Goal: Task Accomplishment & Management: Use online tool/utility

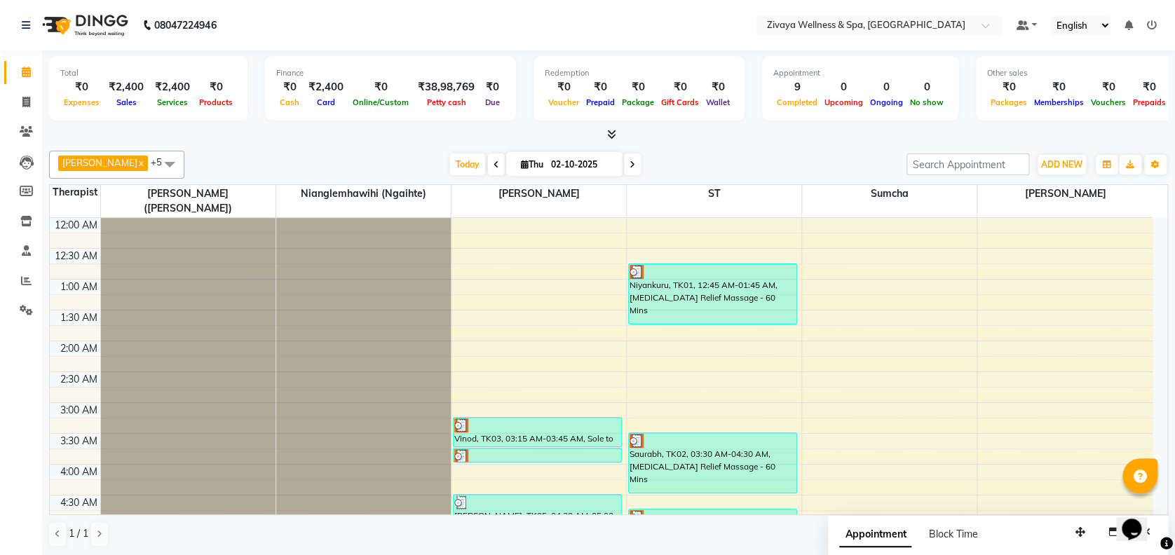
scroll to position [691, 0]
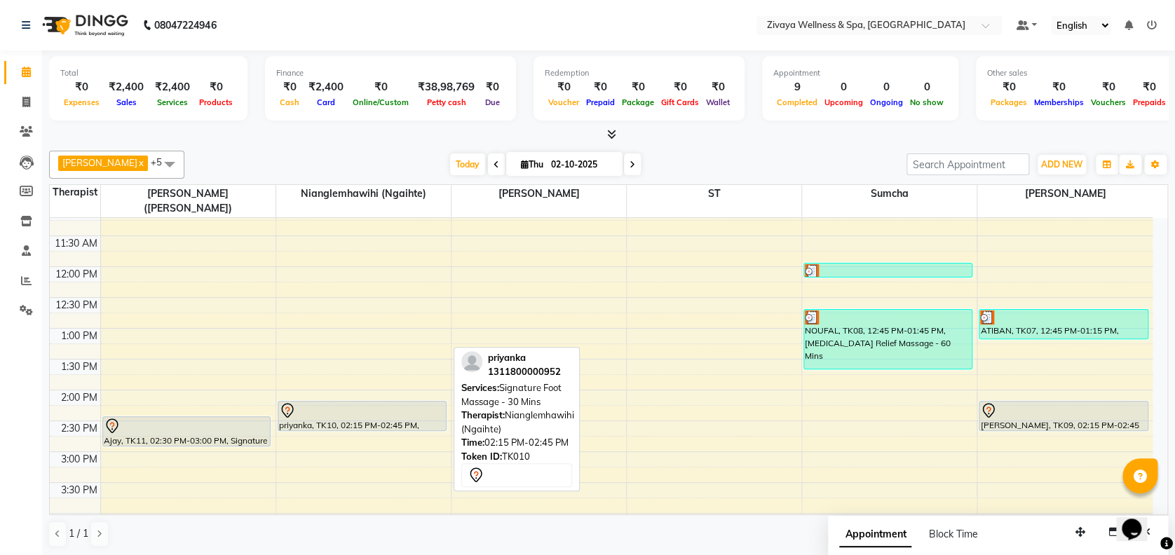
click at [333, 402] on div at bounding box center [362, 410] width 166 height 17
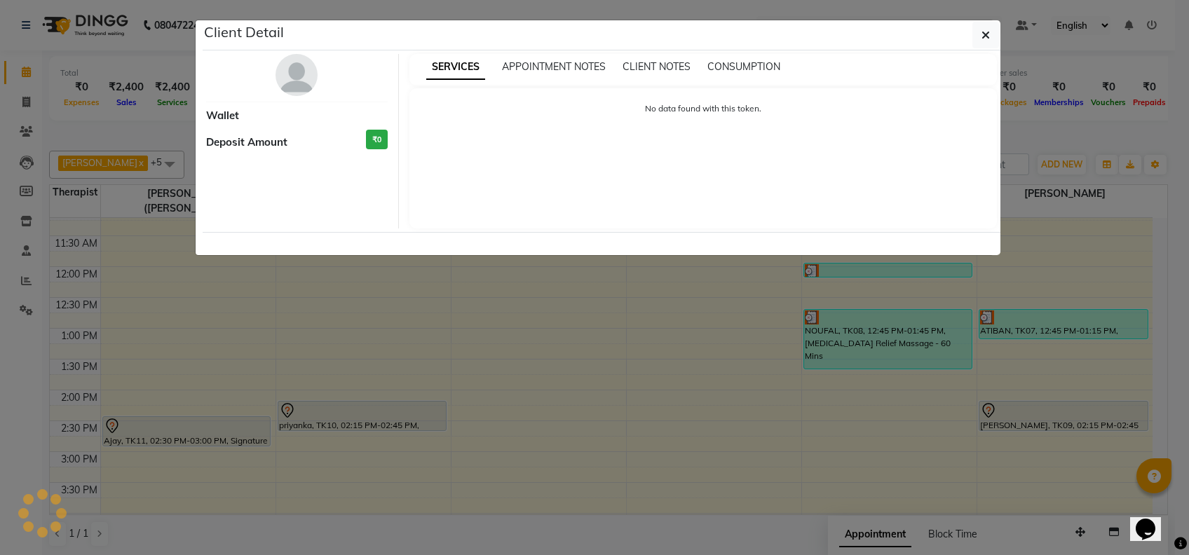
select select "7"
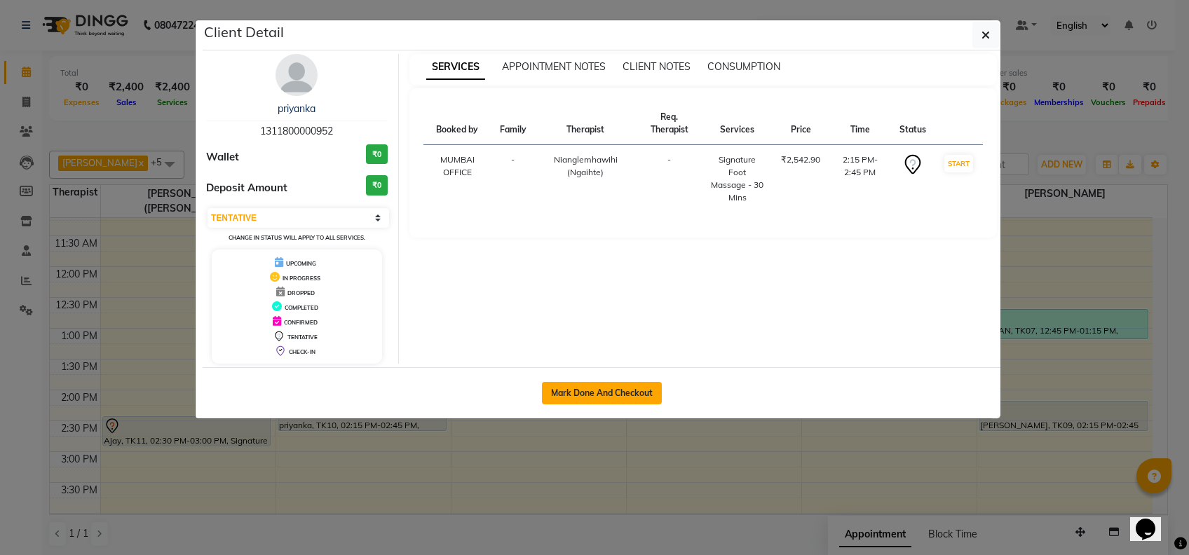
click at [643, 387] on button "Mark Done And Checkout" at bounding box center [602, 393] width 120 height 22
select select "7072"
select select "service"
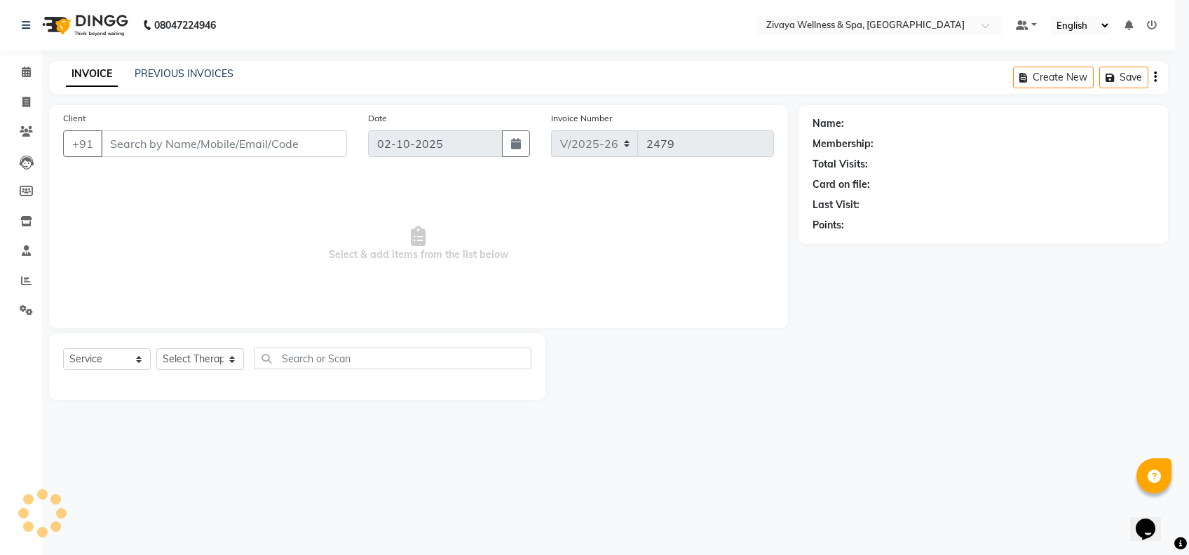
select select "3"
type input "1311800000952"
select select "58858"
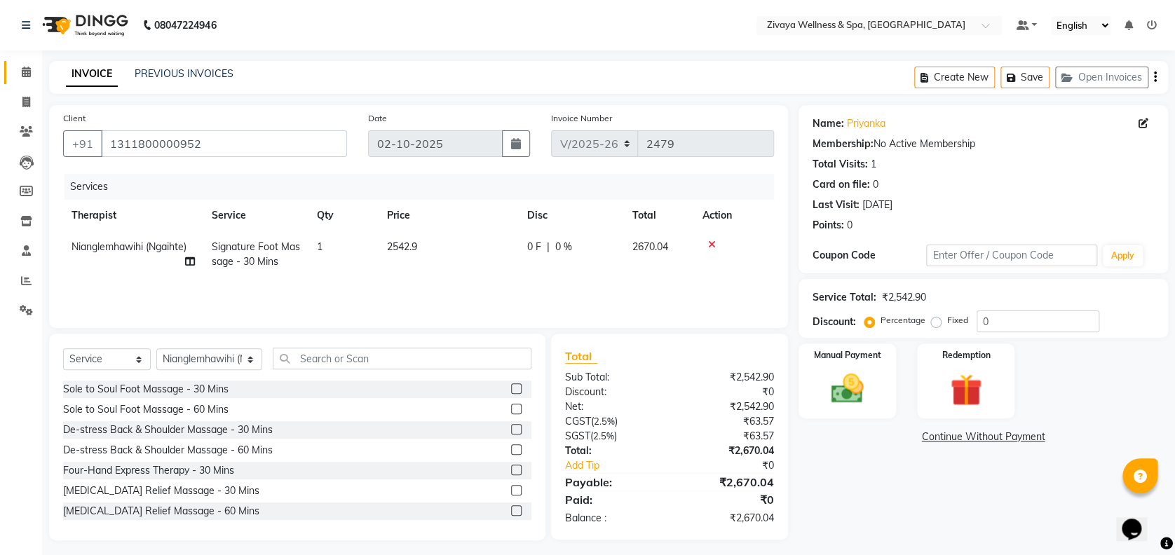
click at [27, 80] on link "Calendar" at bounding box center [21, 72] width 34 height 23
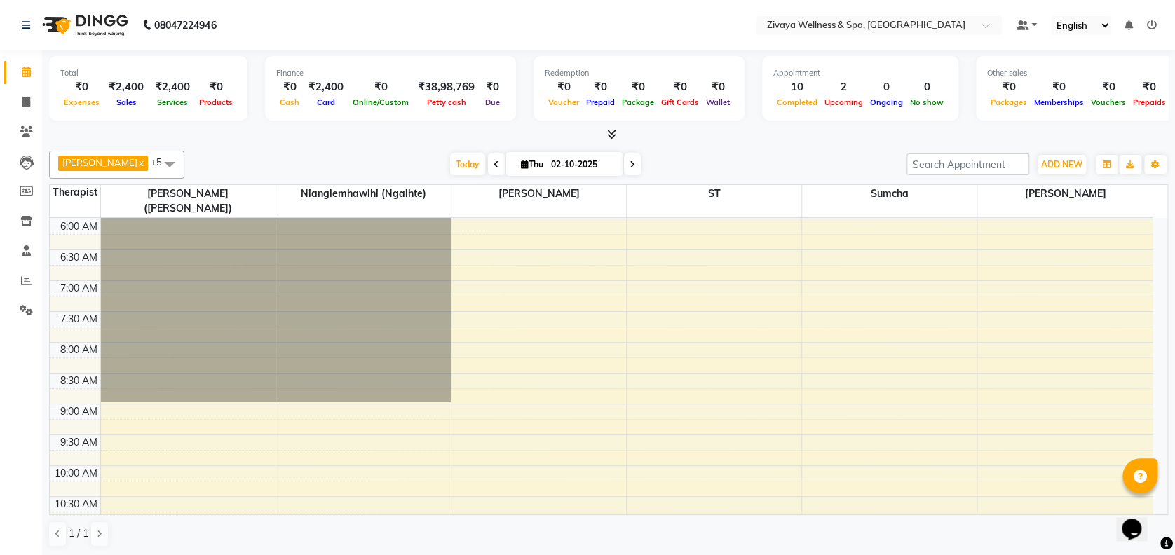
scroll to position [641, 0]
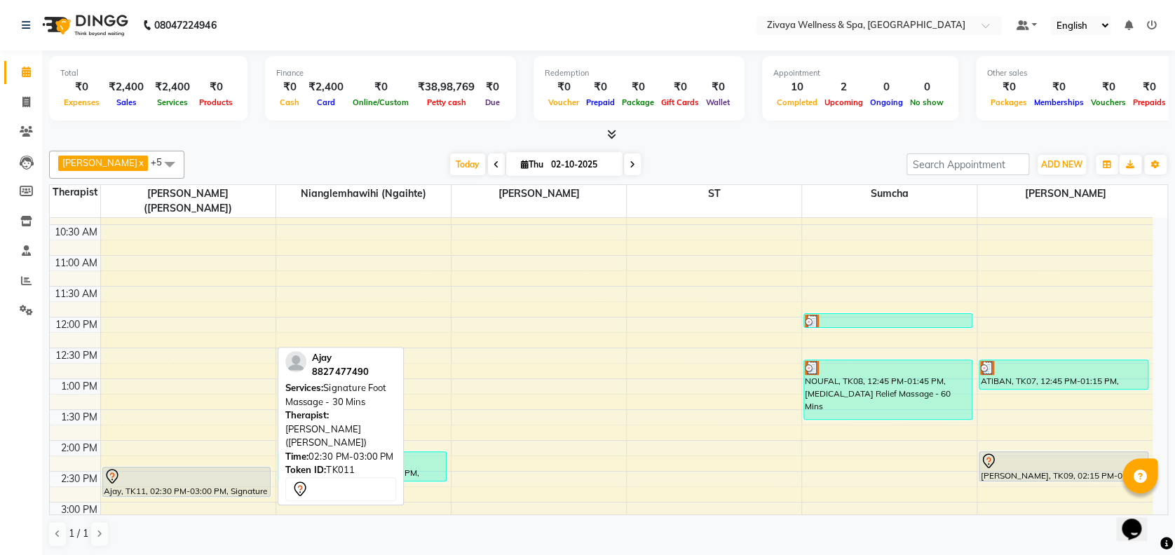
click at [133, 468] on div at bounding box center [187, 476] width 166 height 17
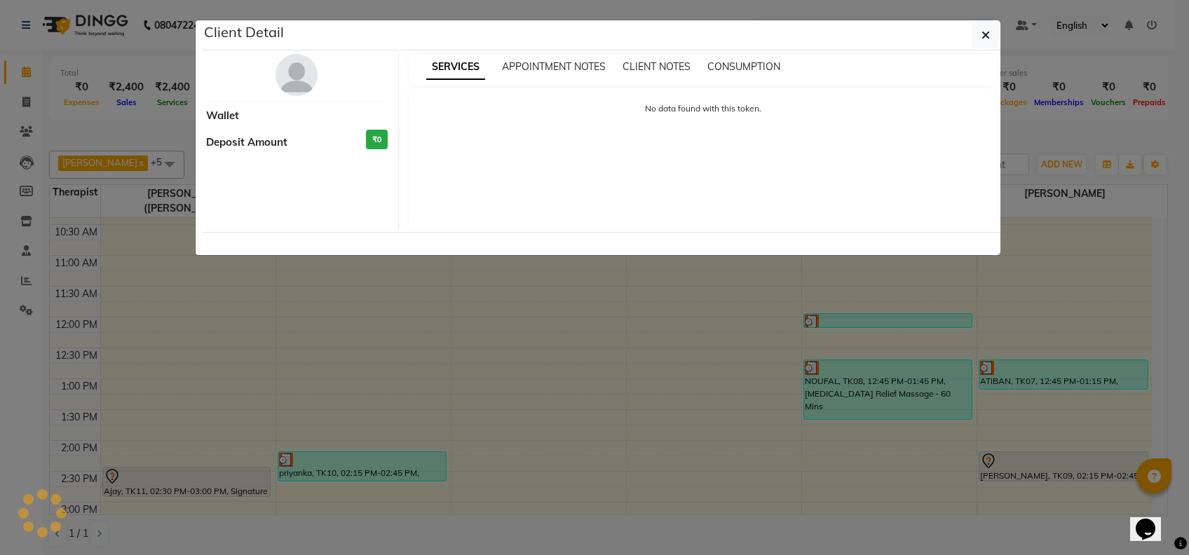
select select "7"
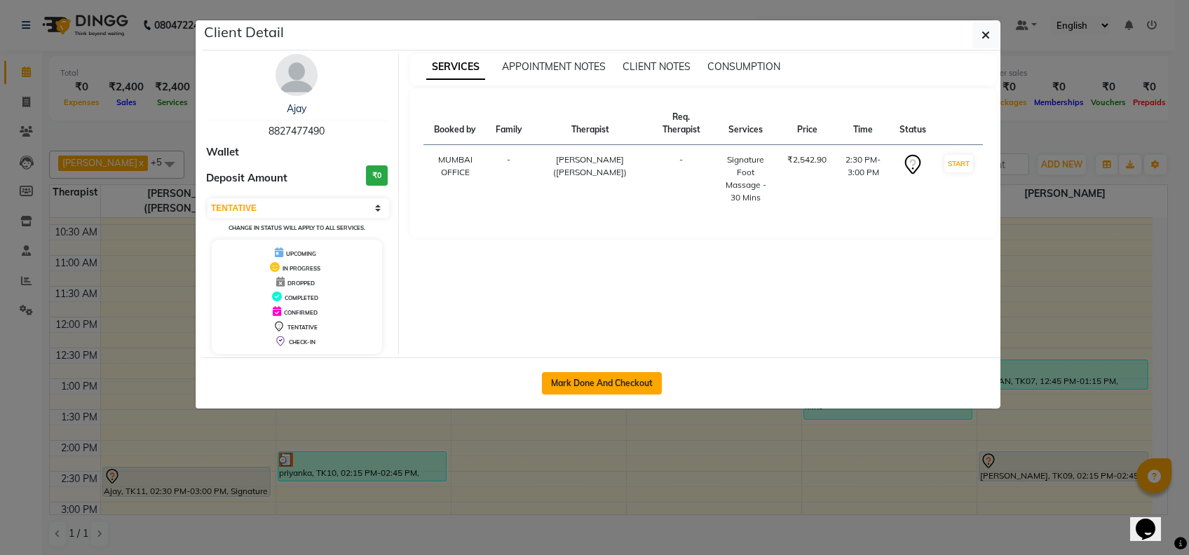
click at [617, 378] on button "Mark Done And Checkout" at bounding box center [602, 383] width 120 height 22
select select "7072"
select select "service"
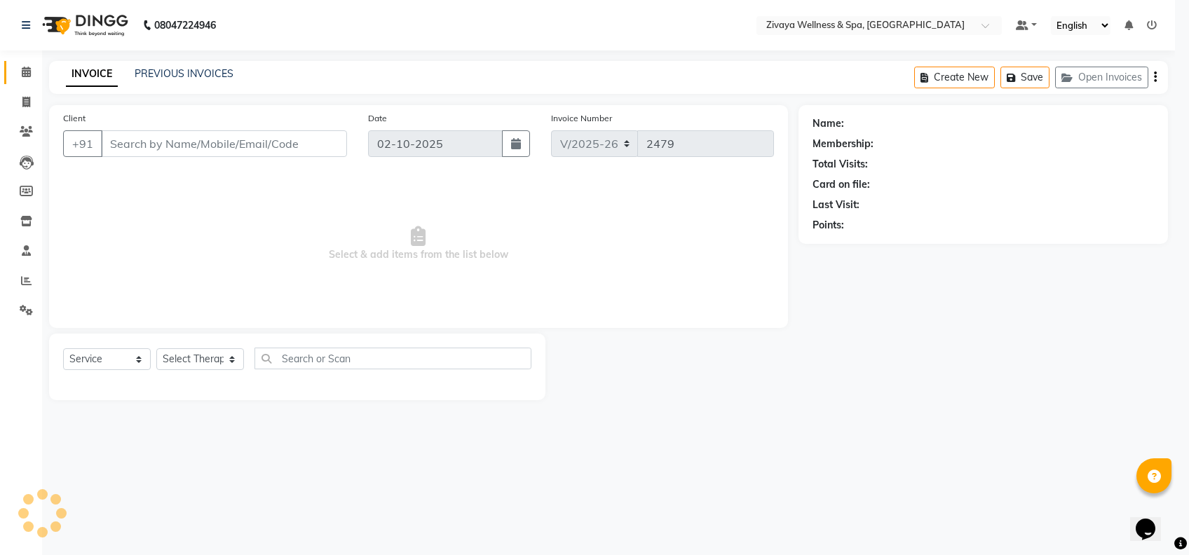
select select "3"
type input "8827477490"
select select "58850"
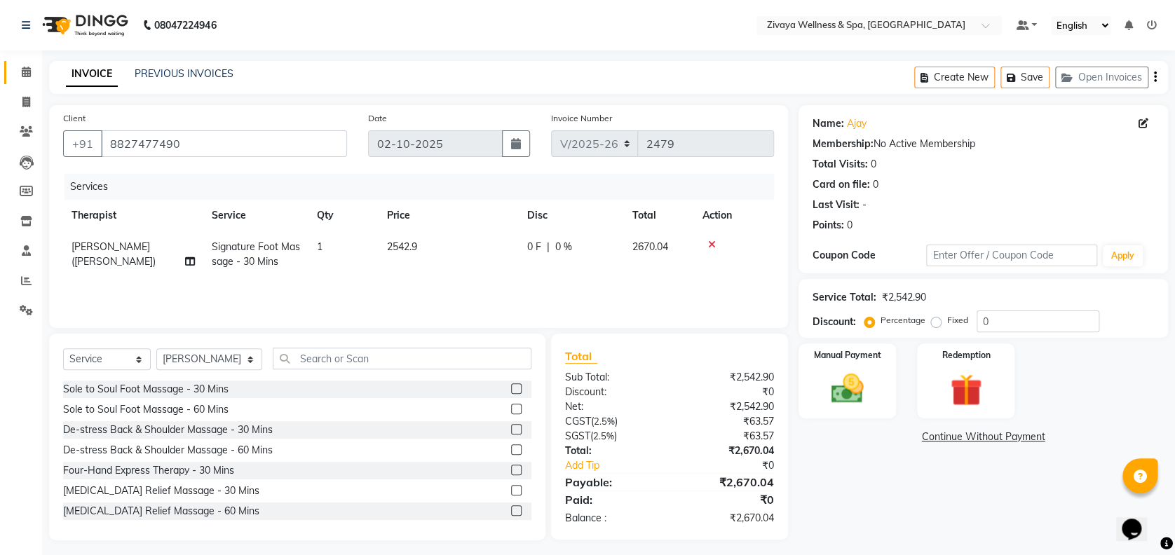
click at [25, 74] on icon at bounding box center [26, 72] width 9 height 11
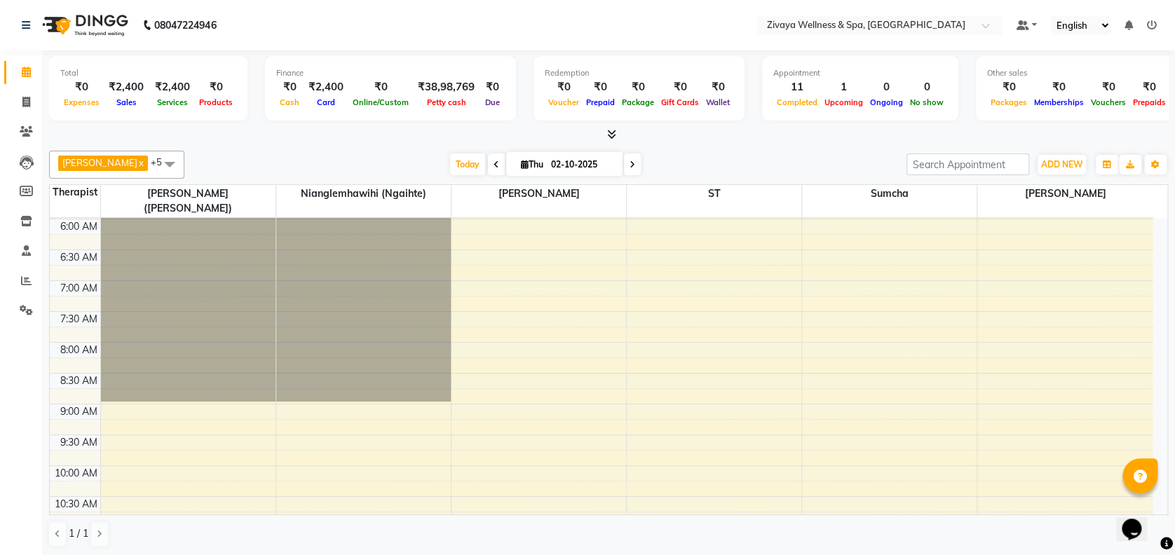
scroll to position [641, 0]
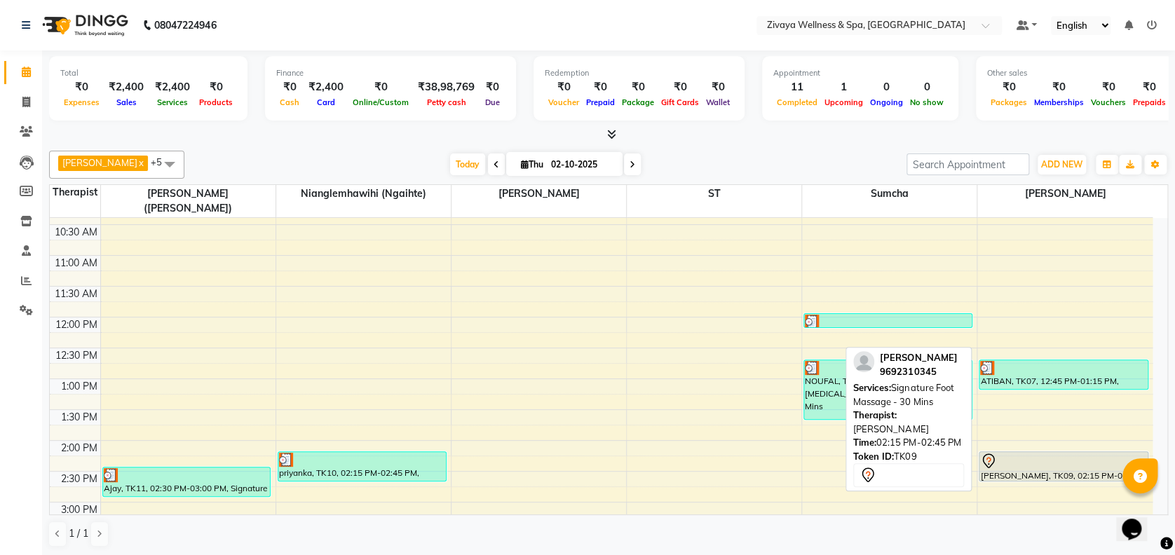
click at [1103, 453] on div at bounding box center [1063, 461] width 166 height 17
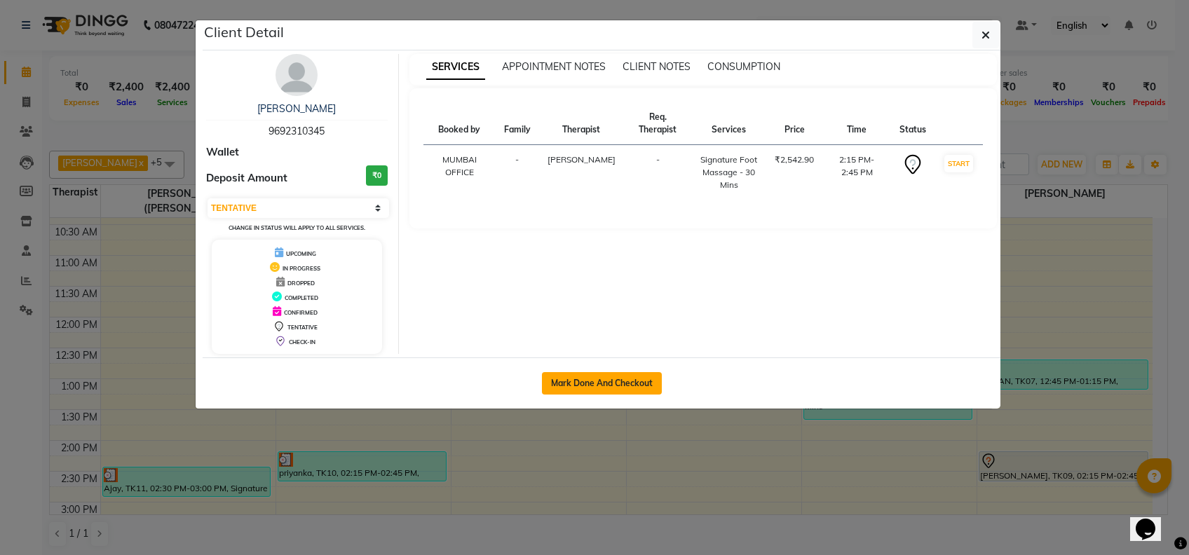
click at [630, 383] on button "Mark Done And Checkout" at bounding box center [602, 383] width 120 height 22
select select "3"
select select "7072"
select select "service"
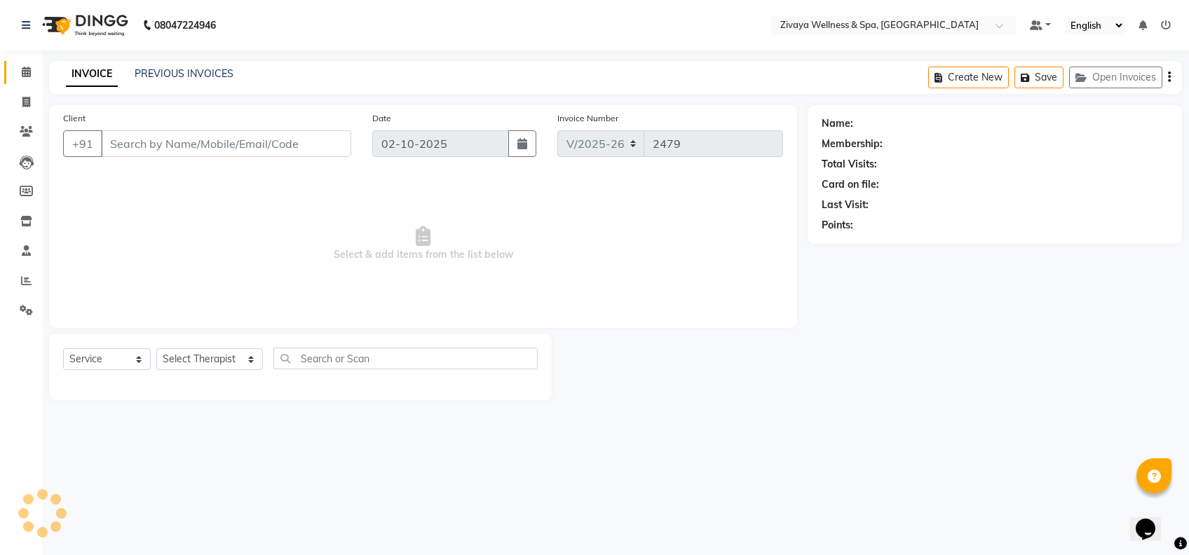
type input "9692310345"
select select "93363"
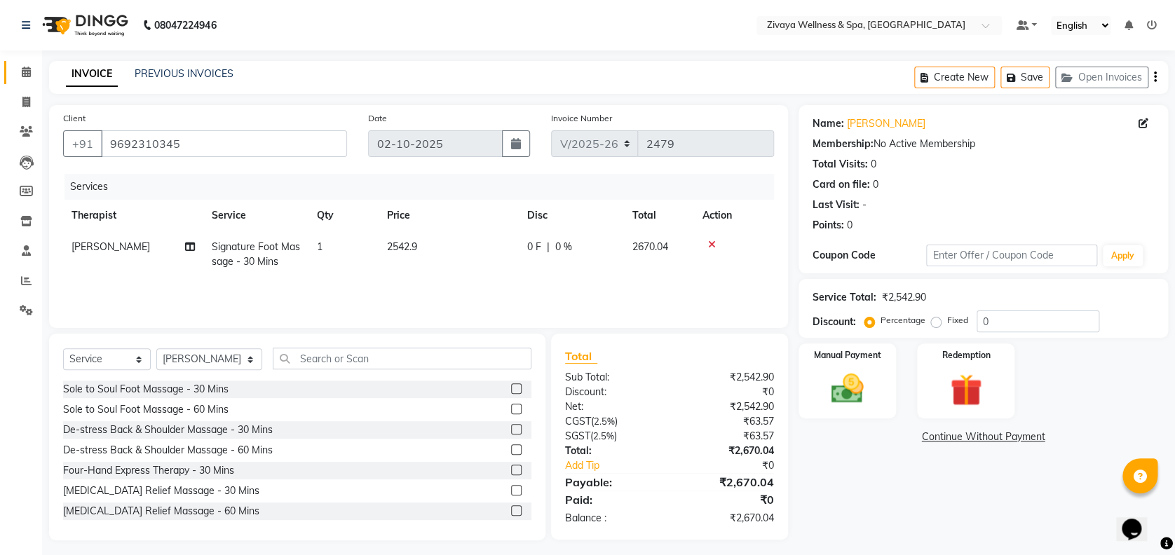
click at [26, 73] on icon at bounding box center [26, 72] width 9 height 11
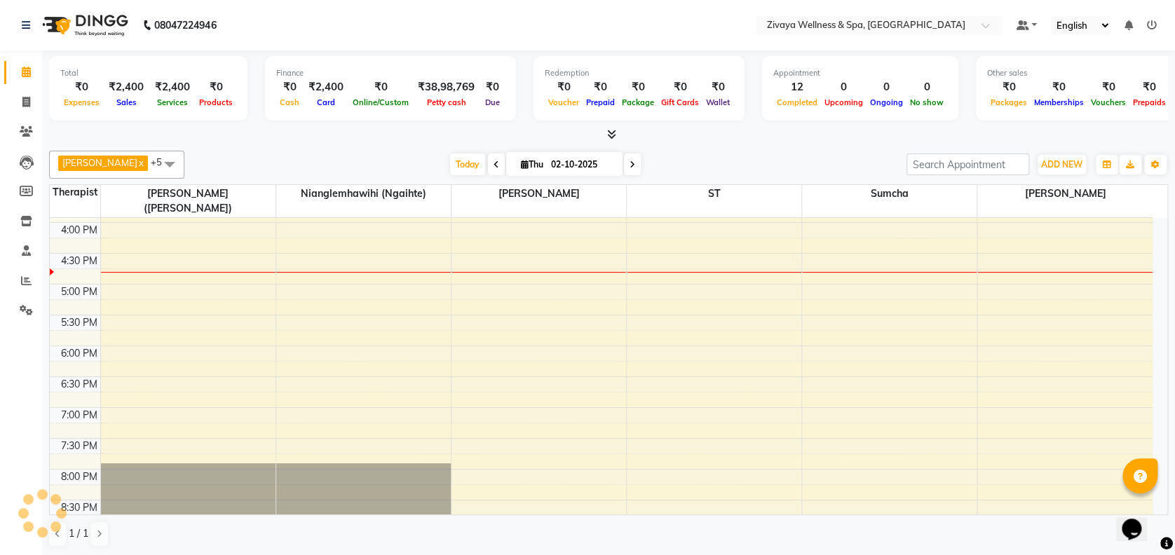
scroll to position [369, 0]
